Goal: Task Accomplishment & Management: Manage account settings

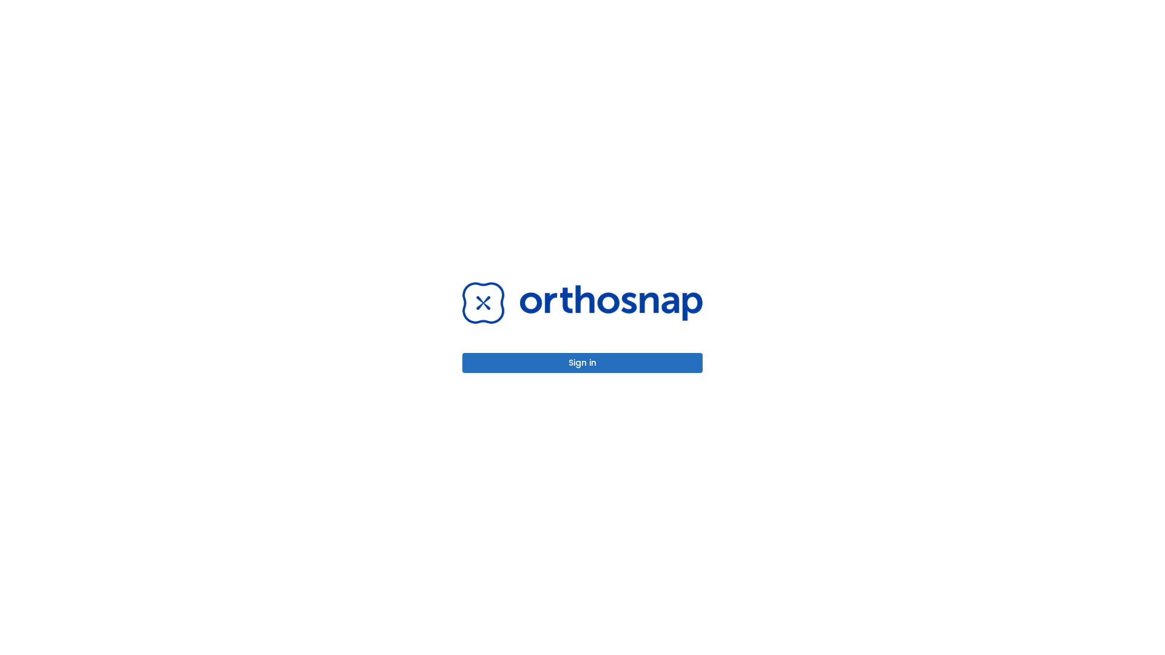
click at [582, 363] on button "Sign in" at bounding box center [582, 363] width 240 height 20
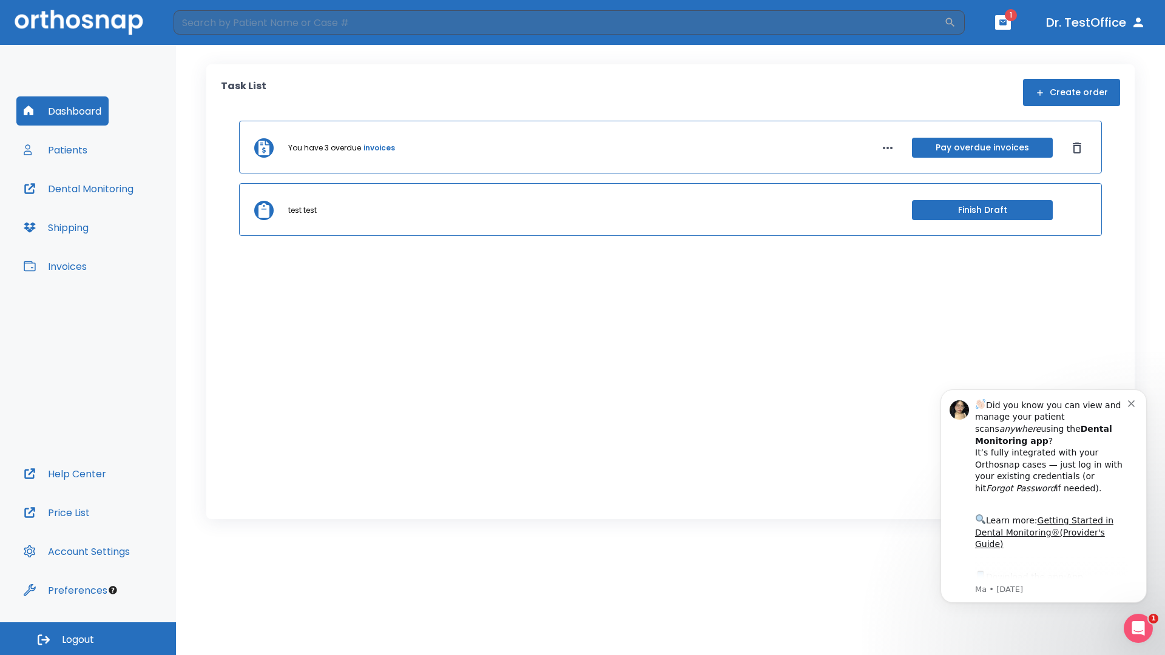
click at [88, 639] on span "Logout" at bounding box center [78, 639] width 32 height 13
